Goal: Transaction & Acquisition: Purchase product/service

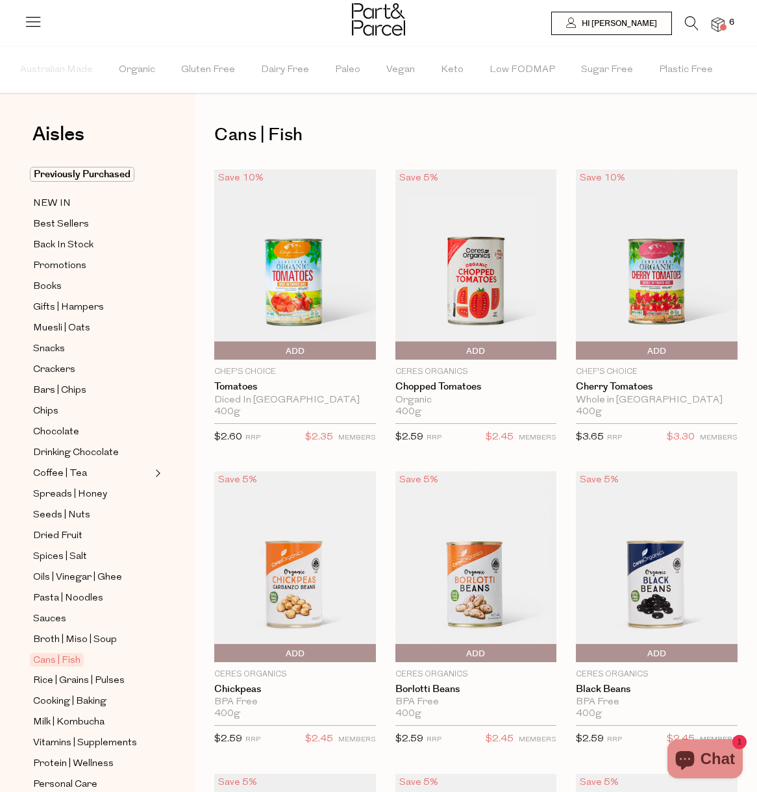
click at [722, 28] on span at bounding box center [723, 27] width 6 height 6
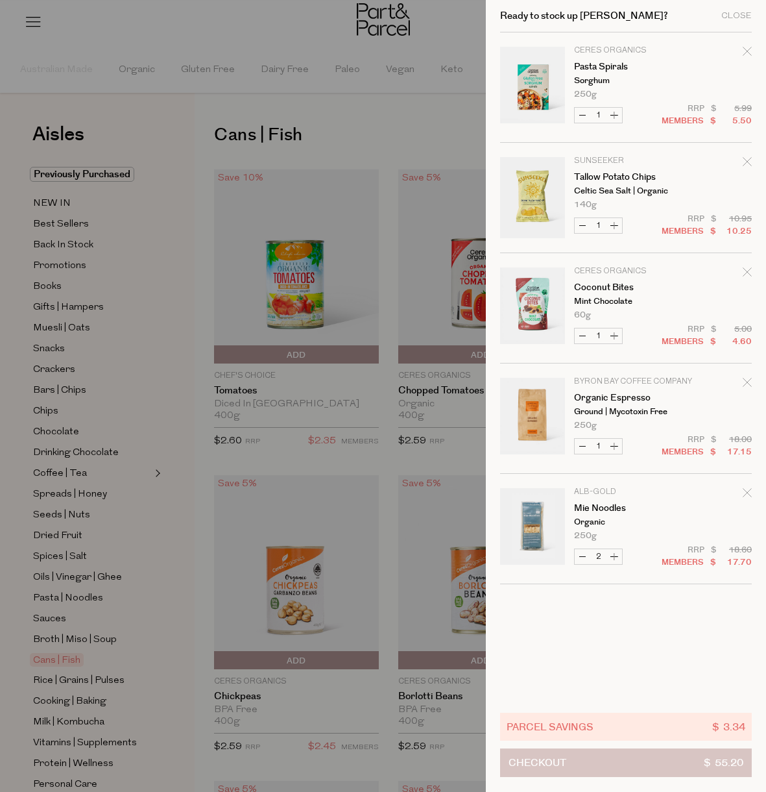
click at [677, 768] on button "Checkout $ 55.20" at bounding box center [626, 762] width 252 height 29
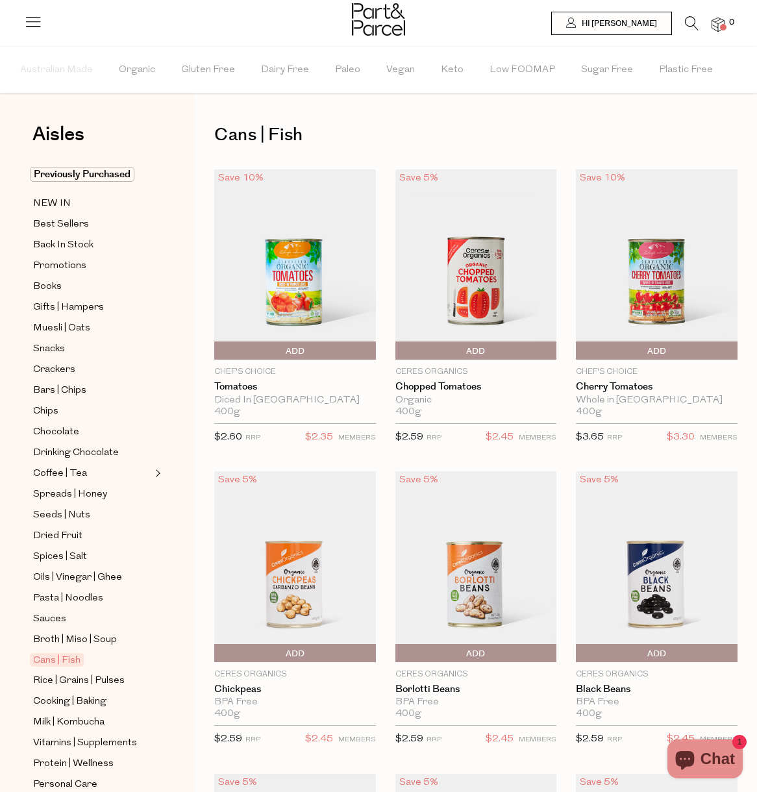
click at [34, 20] on icon at bounding box center [33, 21] width 18 height 18
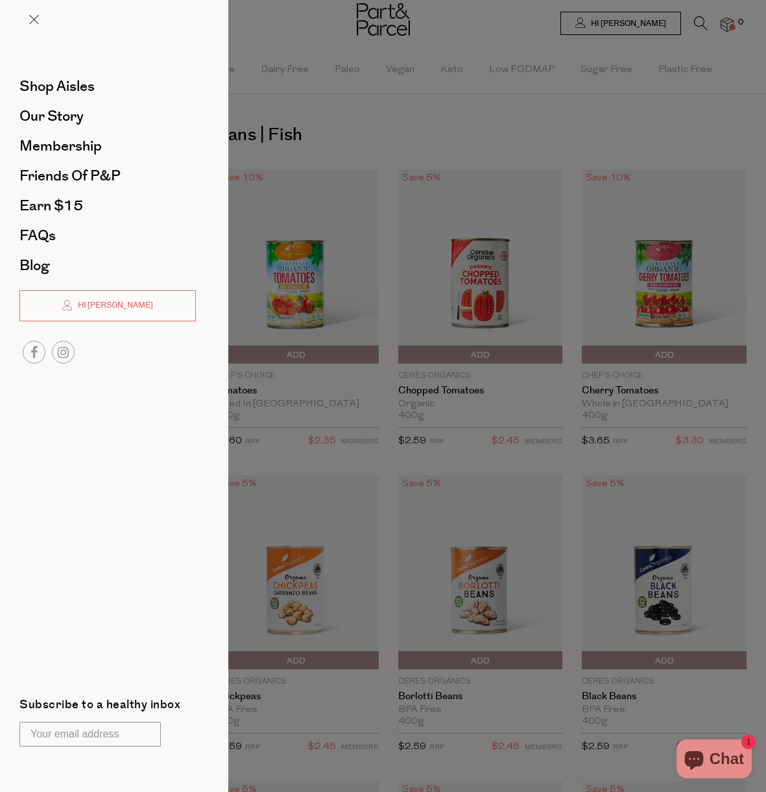
click at [415, 124] on div at bounding box center [383, 396] width 766 height 792
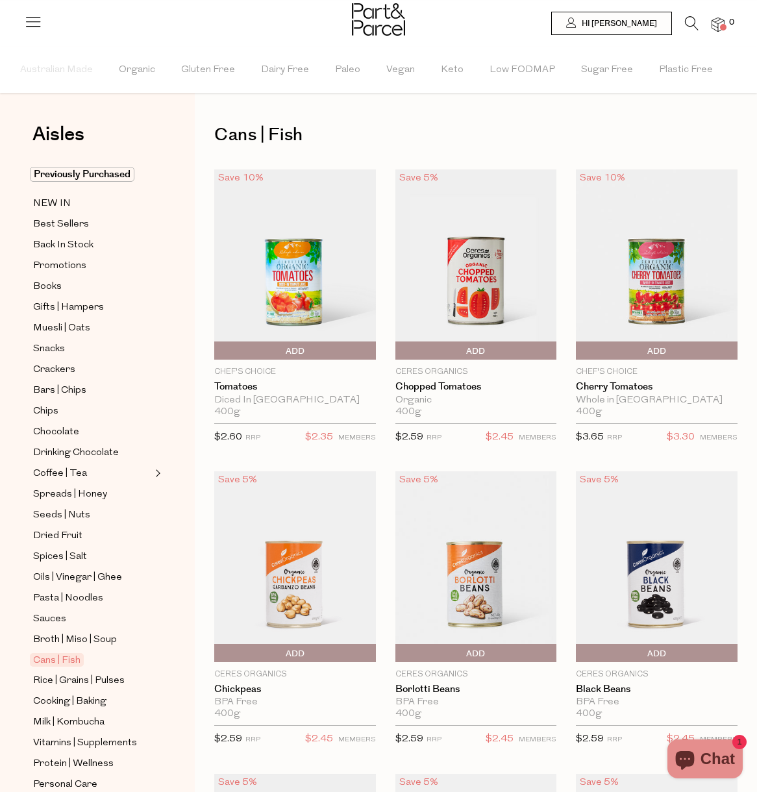
click at [691, 25] on icon at bounding box center [692, 23] width 14 height 14
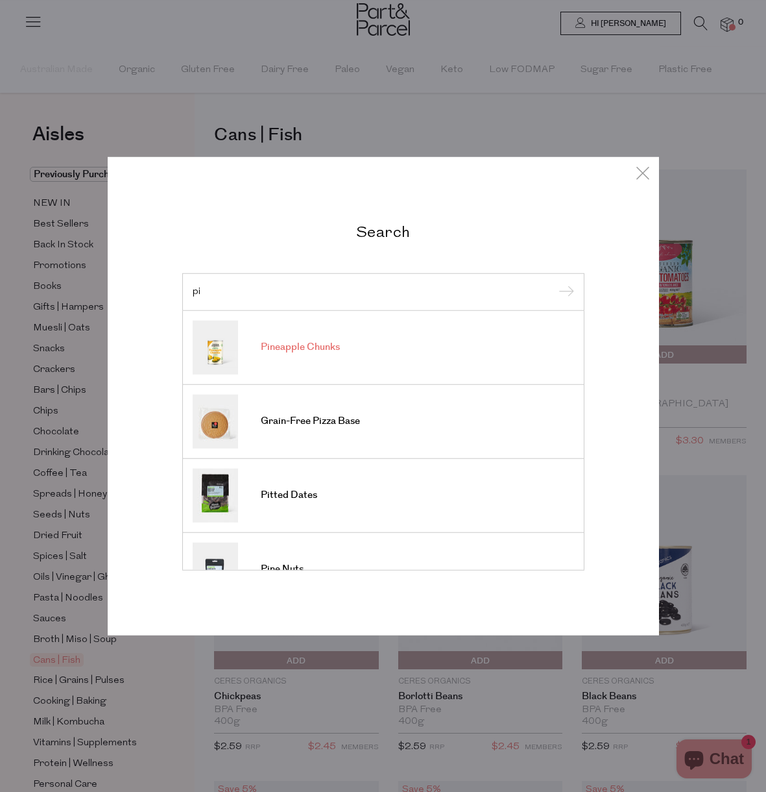
type input "pi"
click at [300, 353] on span "Pineapple Chunks" at bounding box center [300, 347] width 79 height 13
